Goal: Information Seeking & Learning: Compare options

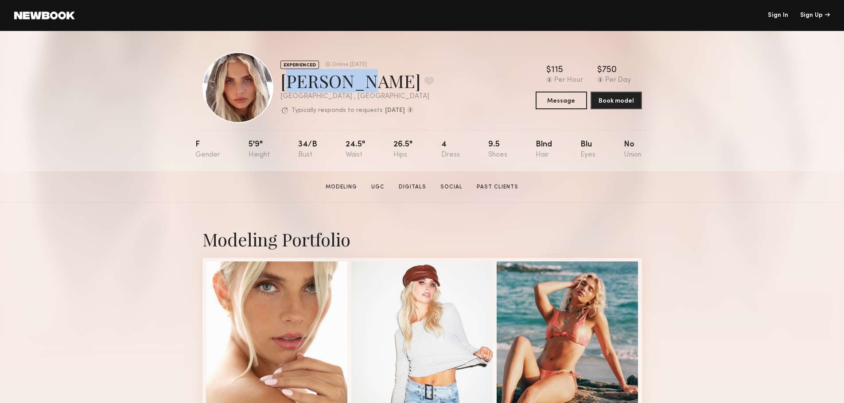
drag, startPoint x: 336, startPoint y: 84, endPoint x: 280, endPoint y: 84, distance: 55.8
click at [280, 84] on div "Allea S. Favorite" at bounding box center [356, 80] width 153 height 23
copy div "Allea S."
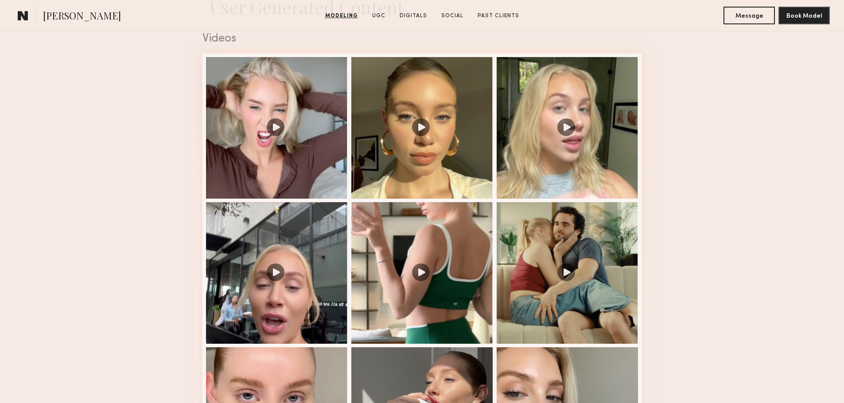
scroll to position [930, 0]
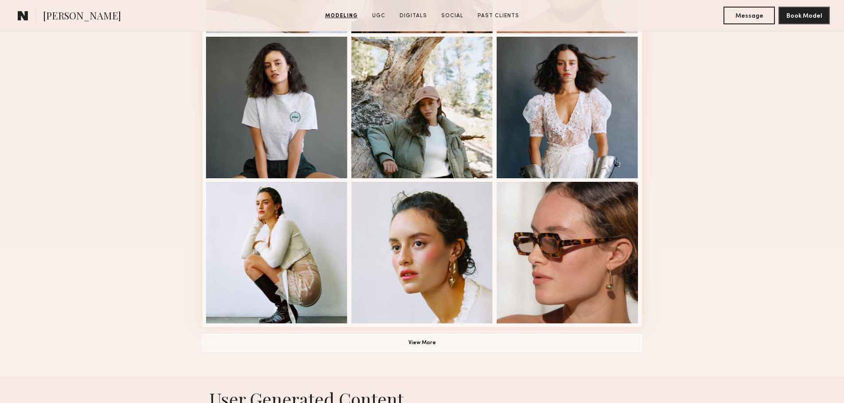
scroll to position [531, 0]
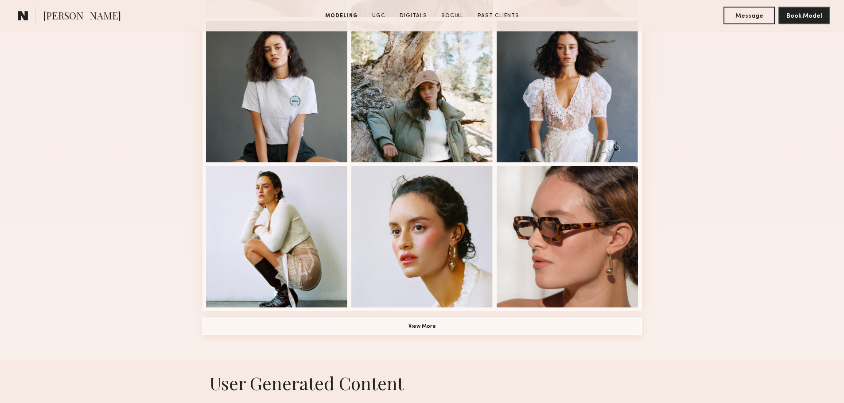
click at [418, 332] on button "View More" at bounding box center [421, 327] width 439 height 18
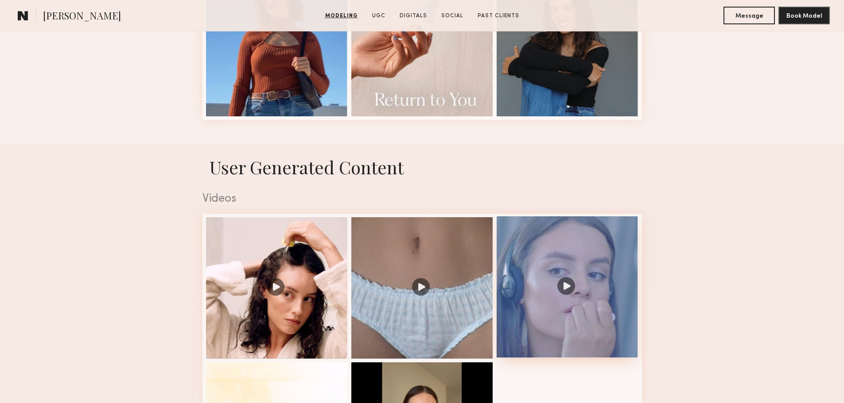
scroll to position [1373, 0]
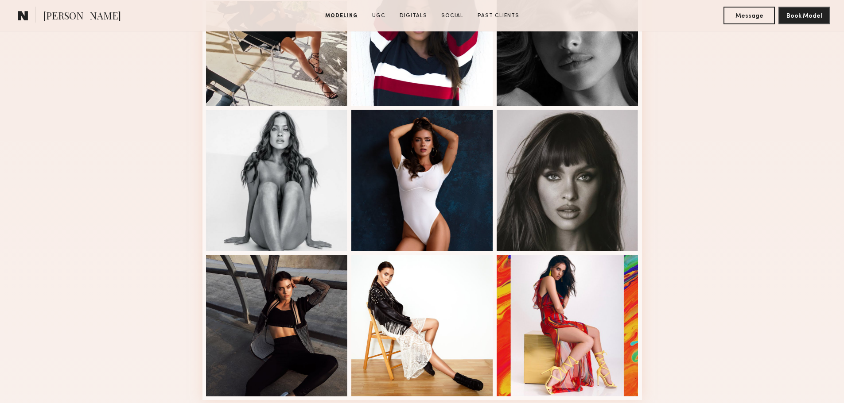
scroll to position [443, 0]
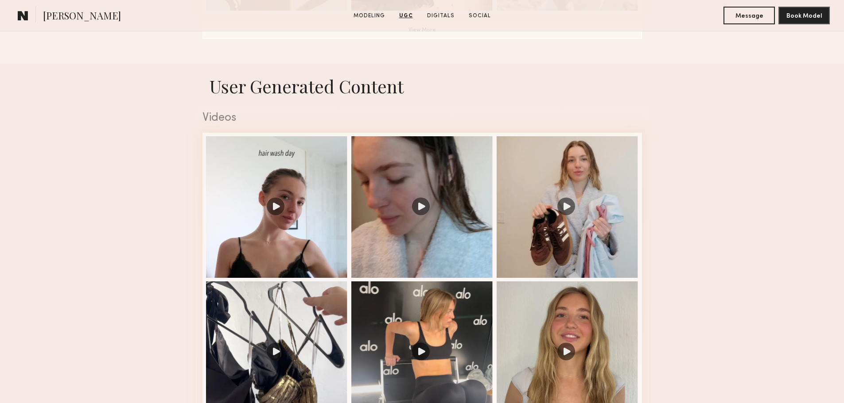
scroll to position [664, 0]
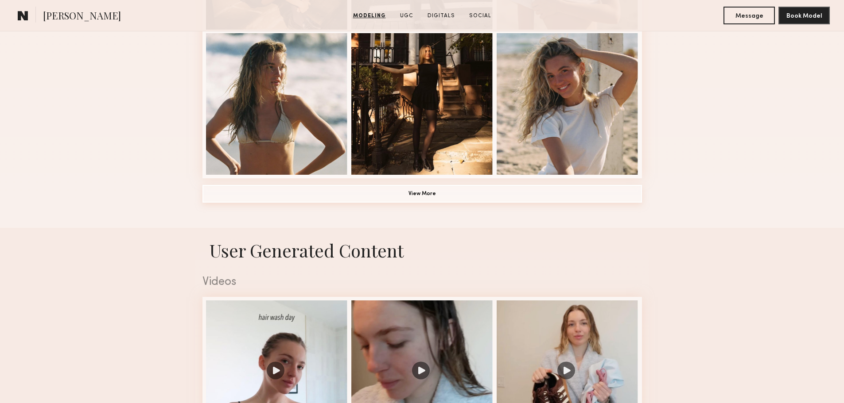
click at [431, 195] on button "View More" at bounding box center [421, 194] width 439 height 18
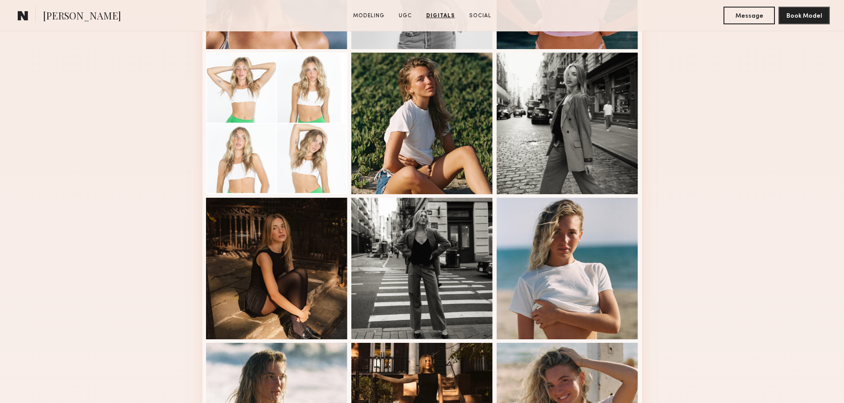
scroll to position [0, 0]
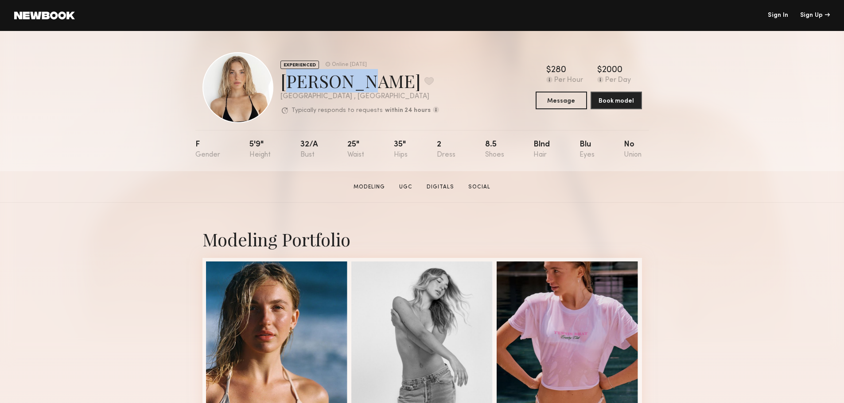
drag, startPoint x: 349, startPoint y: 86, endPoint x: 288, endPoint y: 84, distance: 60.3
click at [288, 84] on div "Brynn R. Favorite" at bounding box center [359, 80] width 159 height 23
copy div "rynn R."
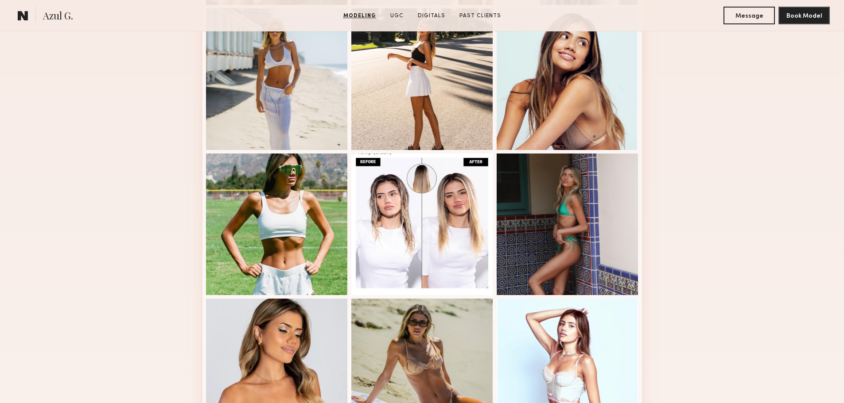
scroll to position [664, 0]
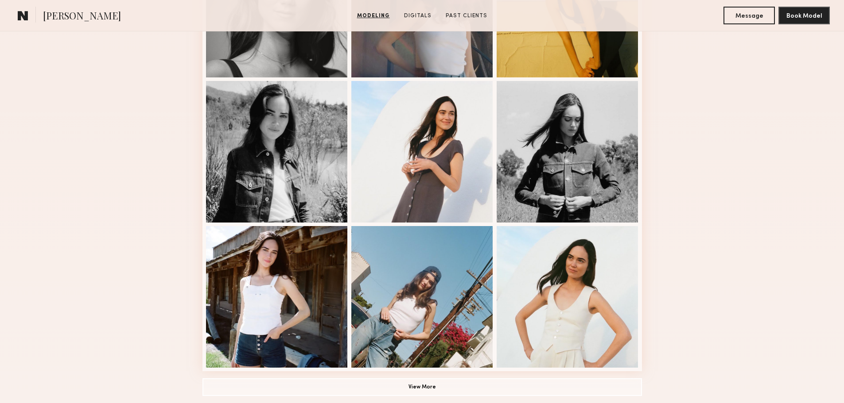
scroll to position [576, 0]
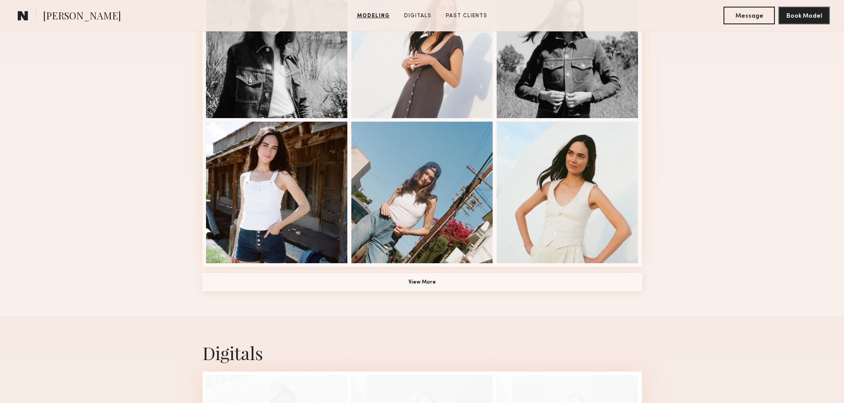
click at [434, 288] on button "View More" at bounding box center [421, 283] width 439 height 18
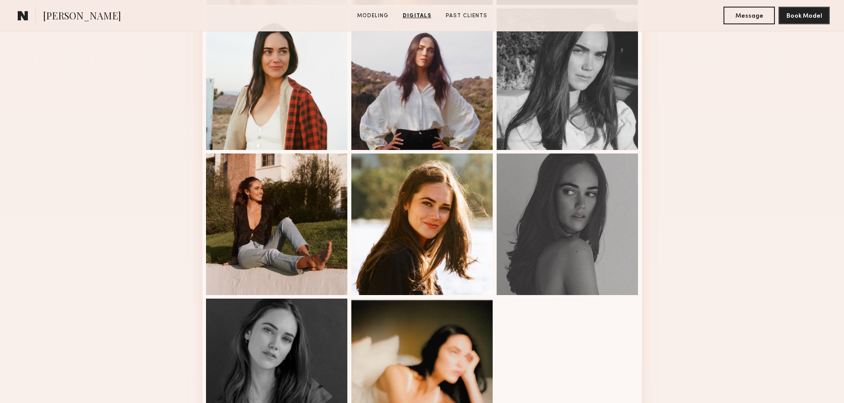
scroll to position [974, 0]
